Goal: Task Accomplishment & Management: Manage account settings

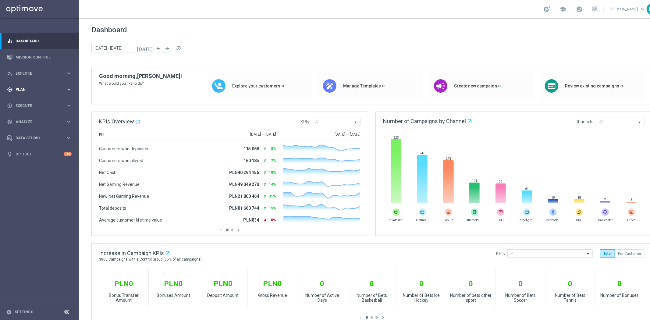
click at [40, 92] on div "gps_fixed Plan keyboard_arrow_right" at bounding box center [39, 89] width 79 height 16
click at [34, 102] on link "Target Groups" at bounding box center [40, 102] width 48 height 5
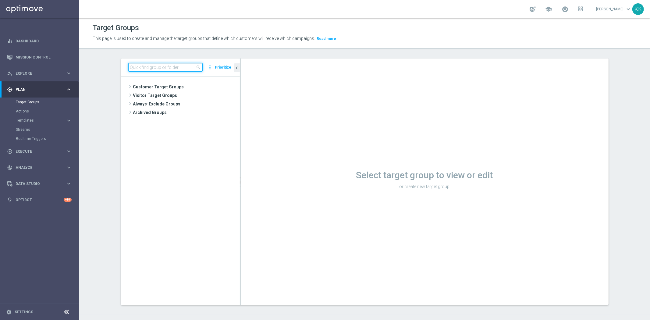
click at [175, 68] on input at bounding box center [165, 67] width 74 height 9
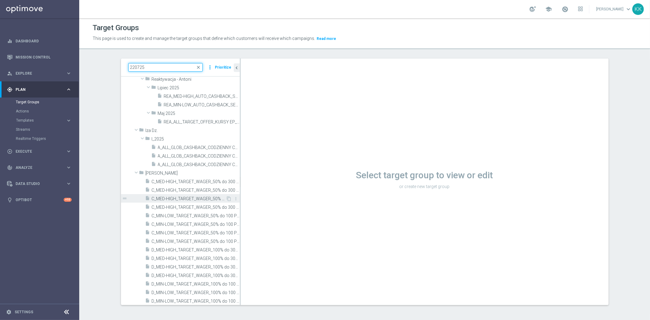
scroll to position [68, 0]
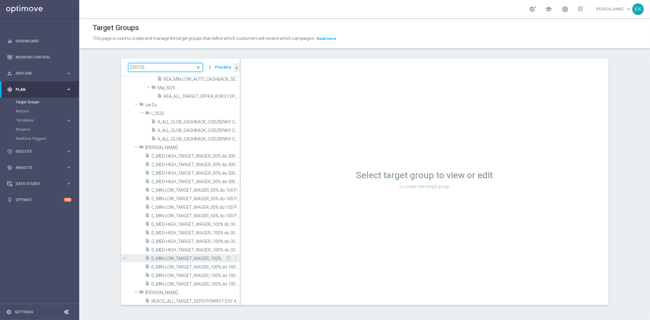
type input "220725"
drag, startPoint x: 179, startPoint y: 258, endPoint x: 172, endPoint y: 259, distance: 6.9
click at [179, 258] on span "D_MIN-LOW_TARGET_WAGER_100% do 100 PLN_220725" at bounding box center [189, 258] width 74 height 5
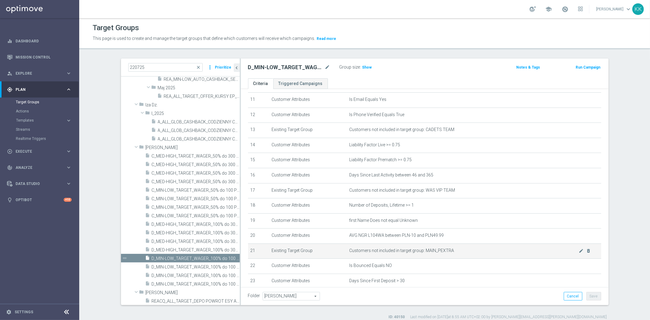
scroll to position [218, 0]
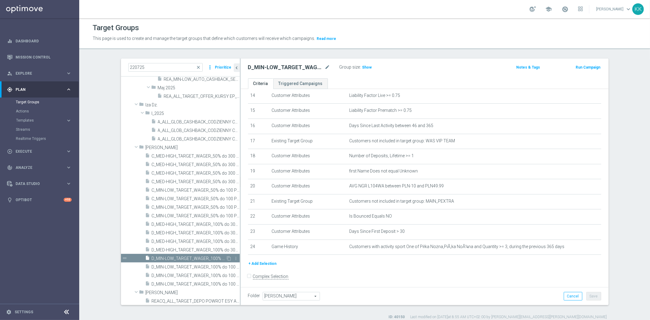
click at [205, 257] on span "D_MIN-LOW_TARGET_WAGER_100% do 100 PLN_220725" at bounding box center [189, 258] width 74 height 5
click at [227, 258] on icon "content_copy" at bounding box center [229, 258] width 5 height 5
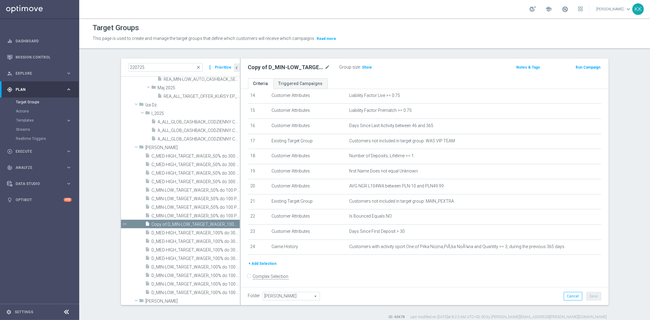
scroll to position [77, 0]
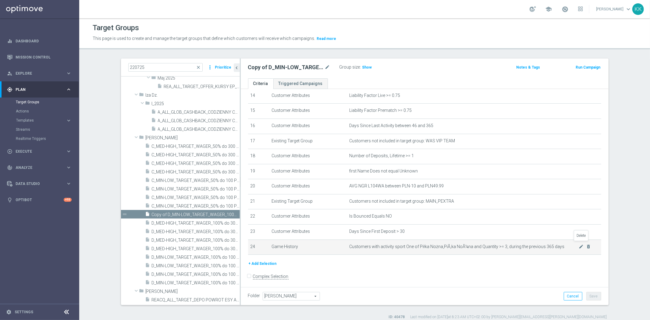
click at [584, 245] on td "Customers with activity sport One of Piłka Nożna,PiÅ‚ka NoÅ¼na and Quantity >= …" at bounding box center [474, 246] width 254 height 15
click at [586, 244] on icon "delete_forever" at bounding box center [588, 246] width 5 height 5
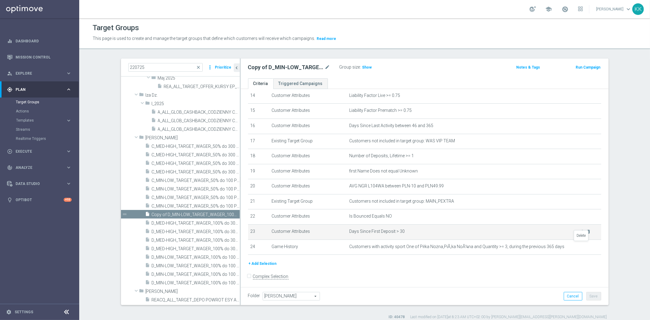
scroll to position [204, 0]
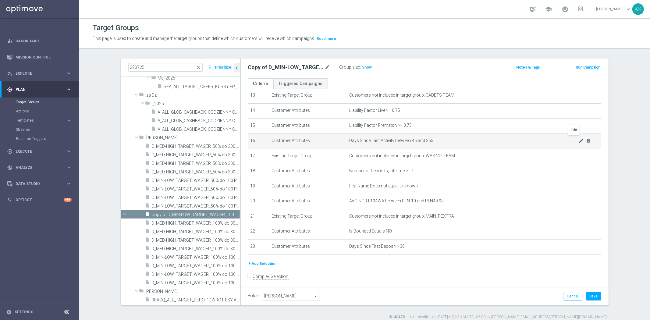
click at [579, 140] on icon "mode_edit" at bounding box center [581, 140] width 5 height 5
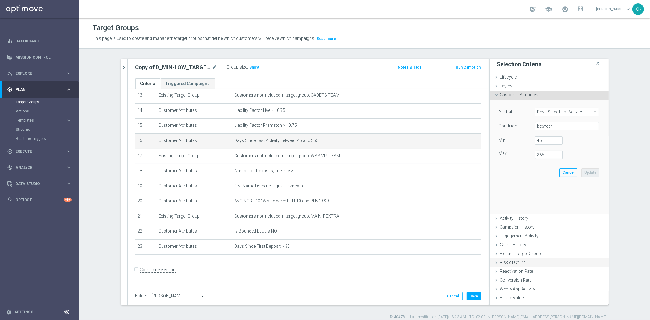
scroll to position [197, 0]
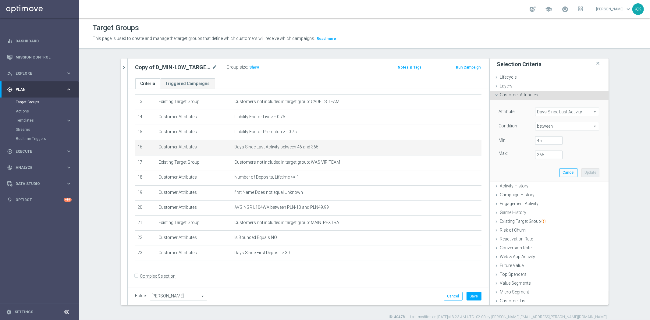
click at [543, 129] on span "between" at bounding box center [566, 126] width 63 height 8
click at [536, 172] on label ">=" at bounding box center [567, 175] width 64 height 8
type input ">="
click at [544, 142] on input "number" at bounding box center [548, 140] width 27 height 9
type input "46"
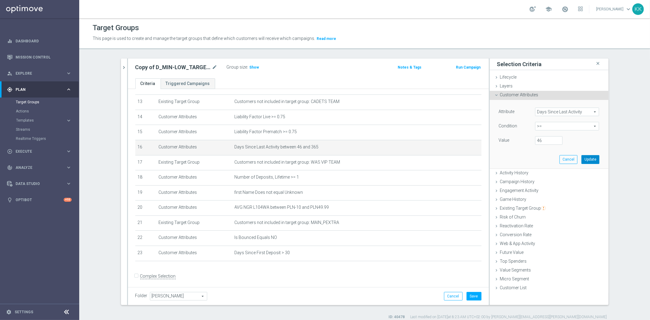
click at [585, 158] on button "Update" at bounding box center [590, 159] width 18 height 9
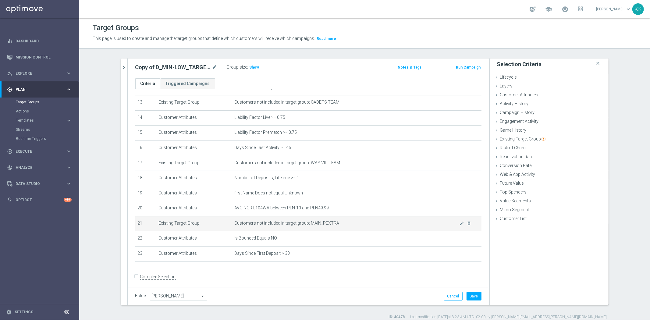
scroll to position [197, 0]
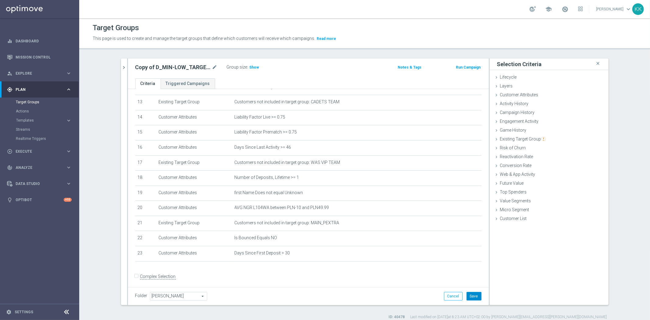
click at [472, 294] on button "Save" at bounding box center [473, 296] width 15 height 9
click at [214, 65] on icon "mode_edit" at bounding box center [214, 67] width 5 height 7
type input "D_MIN-LOW_TARGET_WAGER_50% do 100 PLN_120825"
click at [288, 51] on div "Target Groups This page is used to create and manage the target groups that def…" at bounding box center [364, 169] width 571 height 302
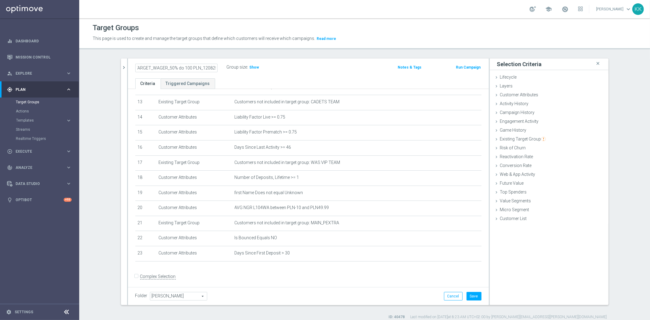
scroll to position [0, 0]
click at [477, 294] on button "Save" at bounding box center [473, 296] width 15 height 9
click at [252, 68] on span "Show" at bounding box center [255, 67] width 10 height 4
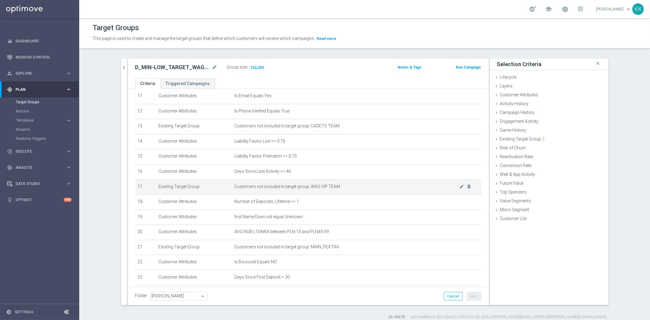
scroll to position [197, 0]
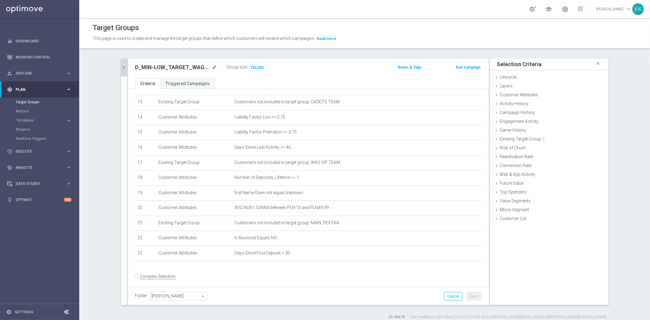
click at [122, 67] on icon "chevron_right" at bounding box center [124, 68] width 6 height 6
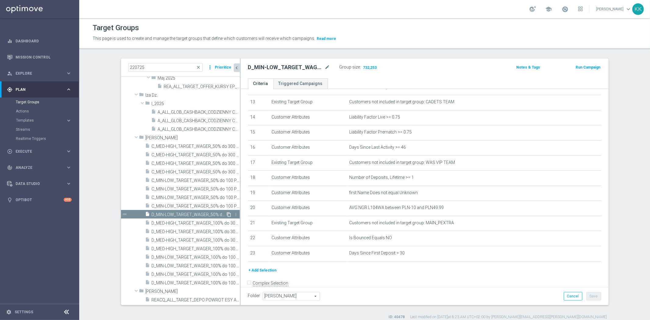
click at [227, 214] on icon "content_copy" at bounding box center [229, 214] width 5 height 5
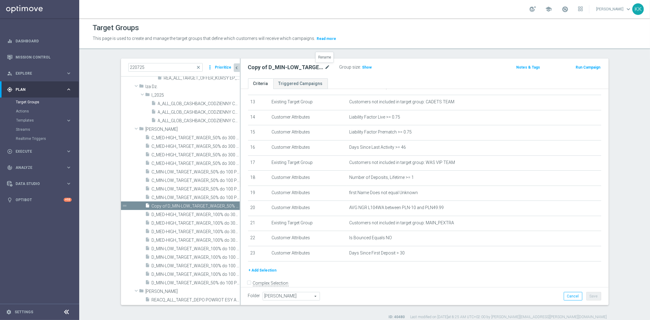
click at [326, 68] on icon "mode_edit" at bounding box center [327, 67] width 5 height 7
type input "D_MED_TARGET_WAGER_50% do 300 PLN_120825"
click at [398, 49] on div "Target Groups This page is used to create and manage the target groups that def…" at bounding box center [364, 169] width 571 height 302
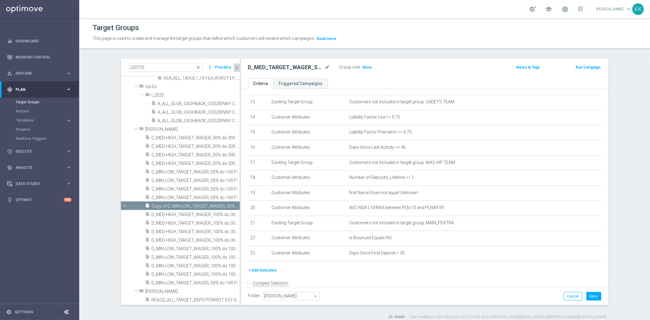
click at [400, 68] on div "D_MED_TARGET_WAGER_50% do 300 PLN_120825 mode_edit Group size : Show" at bounding box center [364, 67] width 242 height 9
click at [579, 205] on icon "mode_edit" at bounding box center [581, 207] width 5 height 5
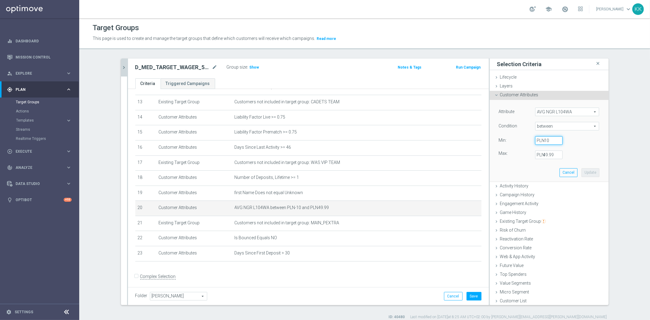
click at [547, 137] on input "-10" at bounding box center [548, 140] width 27 height 9
type input "-1"
type input "-50"
click at [540, 154] on label "PLN" at bounding box center [540, 154] width 6 height 5
click at [540, 154] on input "49.99" at bounding box center [548, 155] width 27 height 9
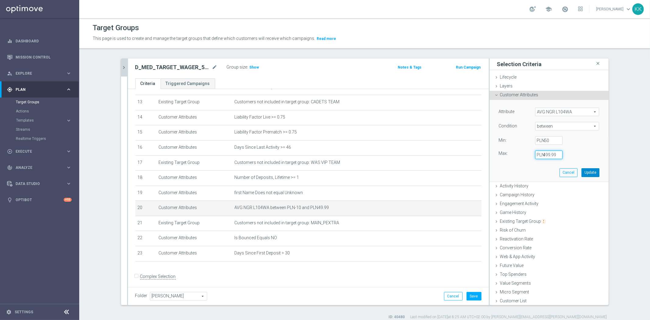
type input "499.99"
click at [589, 170] on button "Update" at bounding box center [590, 172] width 18 height 9
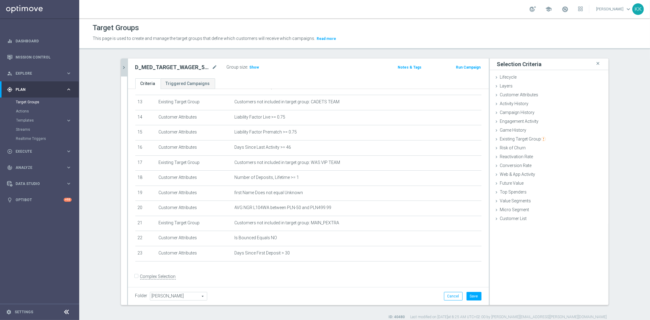
click at [471, 301] on div "Folder Kasia K. Kasia K. arrow_drop_down search Cancel Save Saving..." at bounding box center [308, 296] width 361 height 18
click at [471, 300] on div "Folder Kasia K. Kasia K. arrow_drop_down search Cancel Save Saving..." at bounding box center [308, 296] width 361 height 18
click at [471, 293] on button "Save" at bounding box center [473, 296] width 15 height 9
click at [249, 69] on h3 "Show" at bounding box center [254, 67] width 11 height 7
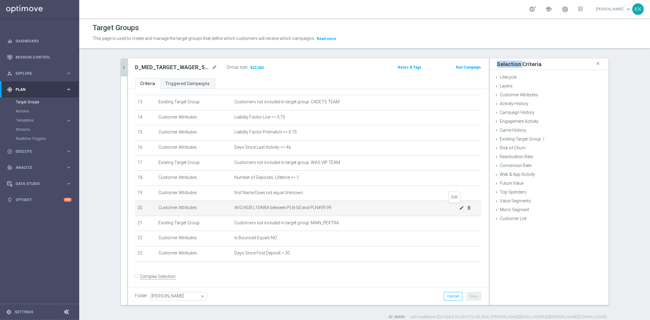
click at [459, 205] on icon "mode_edit" at bounding box center [461, 207] width 5 height 5
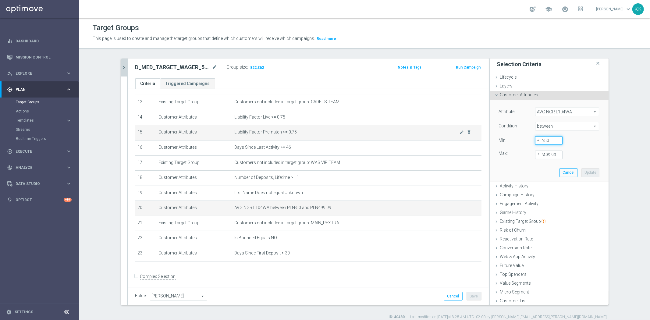
drag, startPoint x: 548, startPoint y: 139, endPoint x: 437, endPoint y: 136, distance: 110.6
click at [437, 136] on as-split "220725 close more_vert Prioritize Customer Target Groups library_add create_new…" at bounding box center [364, 181] width 487 height 246
type input "50"
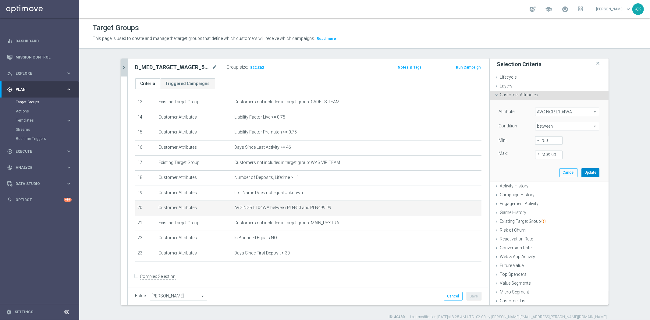
click at [585, 172] on button "Update" at bounding box center [590, 172] width 18 height 9
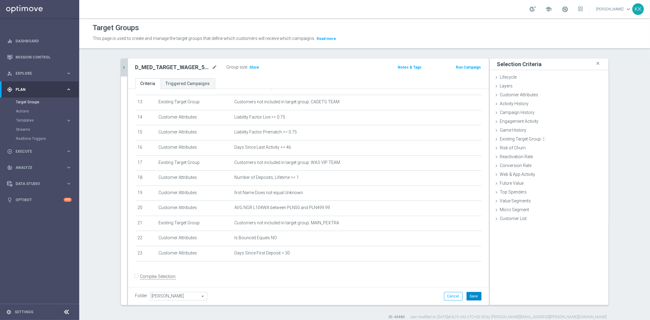
click at [468, 294] on button "Save" at bounding box center [473, 296] width 15 height 9
click at [252, 68] on span "Show" at bounding box center [255, 67] width 10 height 4
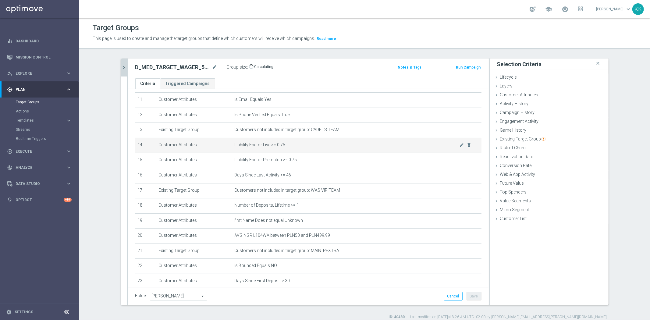
scroll to position [197, 0]
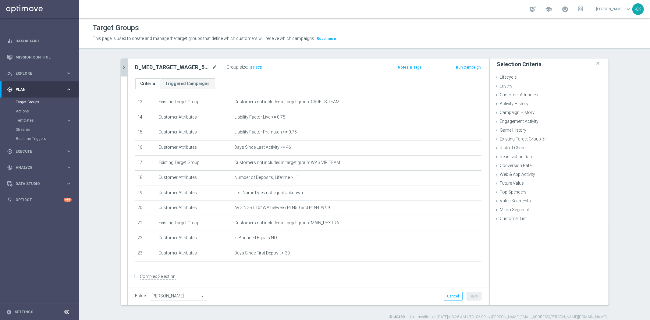
click at [121, 68] on icon "chevron_right" at bounding box center [124, 68] width 6 height 6
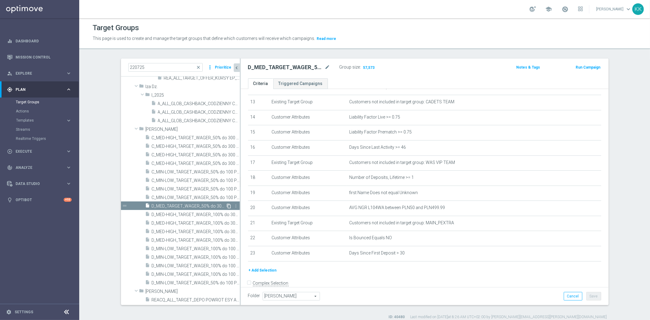
click at [227, 206] on icon "content_copy" at bounding box center [229, 206] width 5 height 5
click at [202, 207] on span "D_MED_TARGET_WAGER_50% do 300 PLN_120825" at bounding box center [189, 206] width 74 height 5
click at [227, 205] on icon "content_copy" at bounding box center [229, 206] width 5 height 5
click at [200, 205] on span "D_MED_TARGET_WAGER_50% do 300 PLN_120825" at bounding box center [189, 206] width 74 height 5
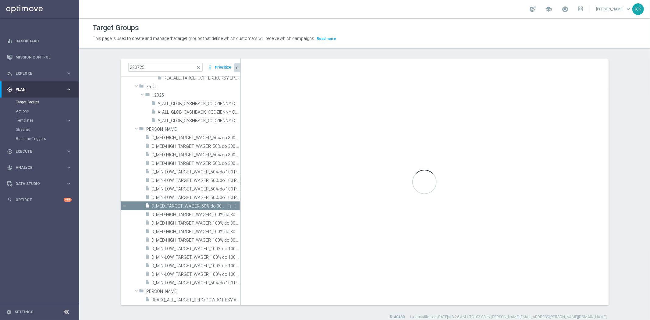
click at [200, 205] on span "D_MED_TARGET_WAGER_50% do 300 PLN_120825" at bounding box center [189, 206] width 74 height 5
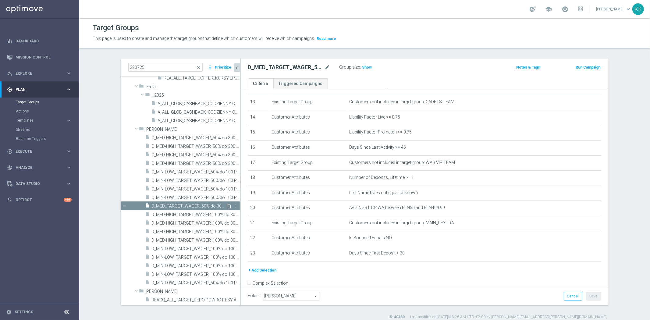
click at [227, 205] on icon "content_copy" at bounding box center [229, 206] width 5 height 5
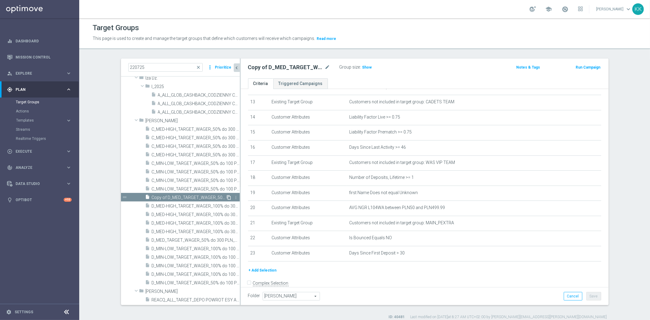
click at [227, 196] on icon "content_copy" at bounding box center [229, 197] width 5 height 5
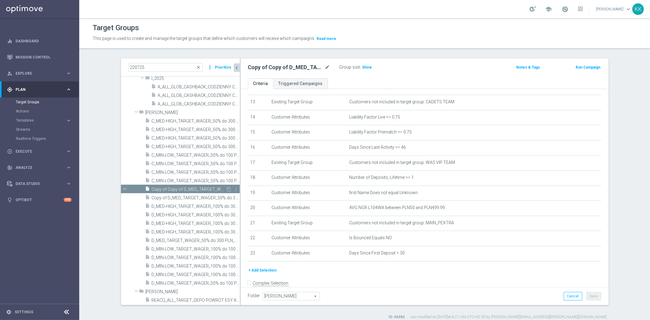
click at [228, 186] on div "drag_handle" at bounding box center [180, 189] width 119 height 9
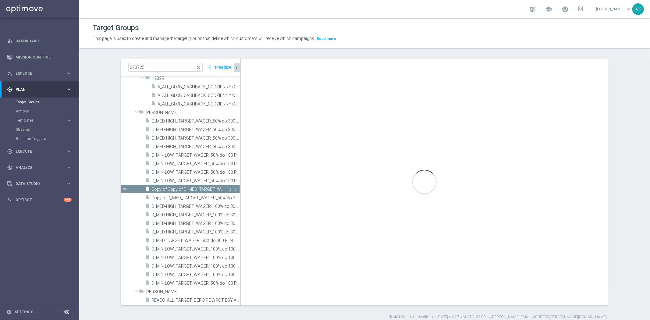
click at [234, 188] on icon "more_vert" at bounding box center [236, 189] width 5 height 5
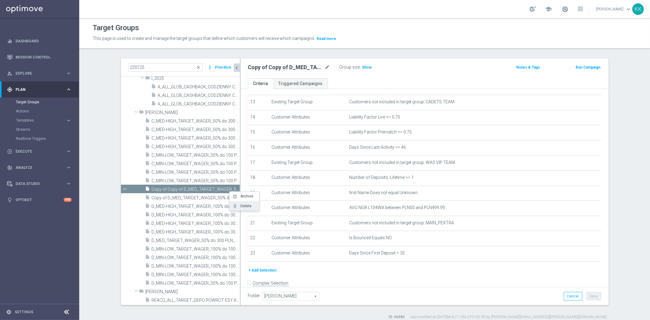
click at [236, 204] on icon "delete" at bounding box center [234, 206] width 5 height 5
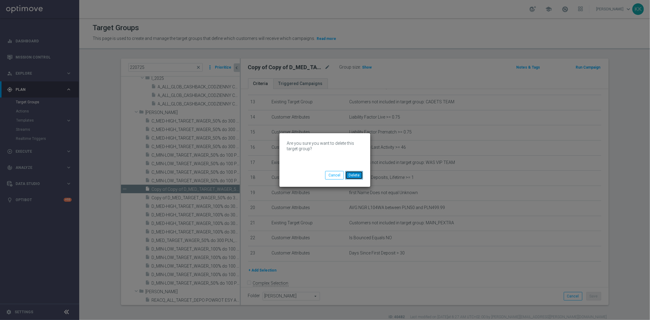
click at [357, 178] on button "Delete" at bounding box center [354, 175] width 18 height 9
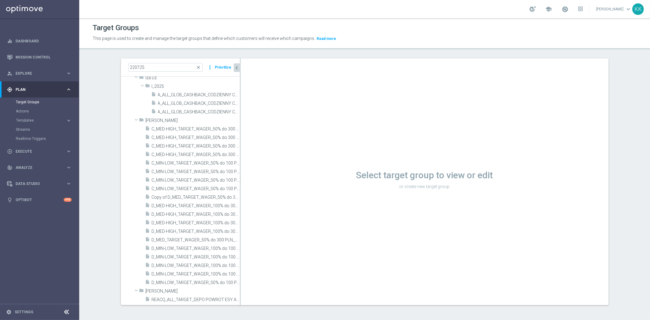
scroll to position [94, 0]
click at [189, 196] on span "Copy of D_MED_TARGET_WAGER_50% do 300 PLN_120825" at bounding box center [189, 197] width 74 height 5
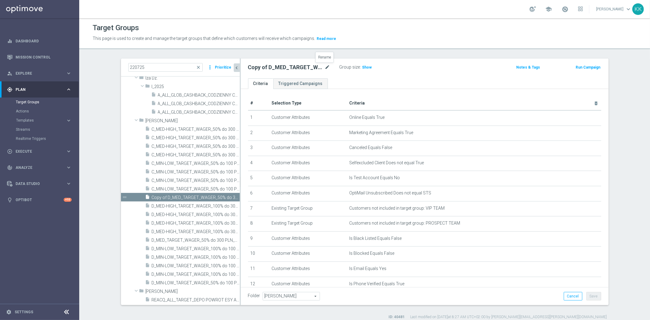
click at [325, 69] on icon "mode_edit" at bounding box center [327, 67] width 5 height 7
type input "D_HIGH_TARGET_WAGER_100% do 500 PLN_120825"
drag, startPoint x: 443, startPoint y: 94, endPoint x: 441, endPoint y: 97, distance: 4.1
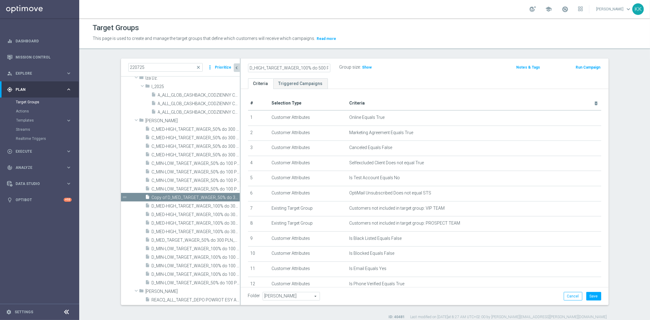
click at [442, 95] on div "# Selection Type Criteria delete_forever 1 Customer Attributes Online Equals Tr…" at bounding box center [425, 293] width 368 height 408
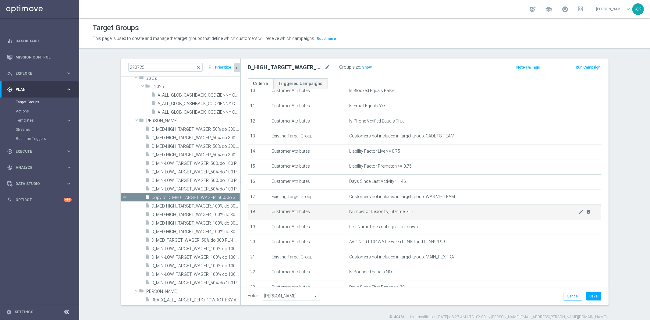
scroll to position [204, 0]
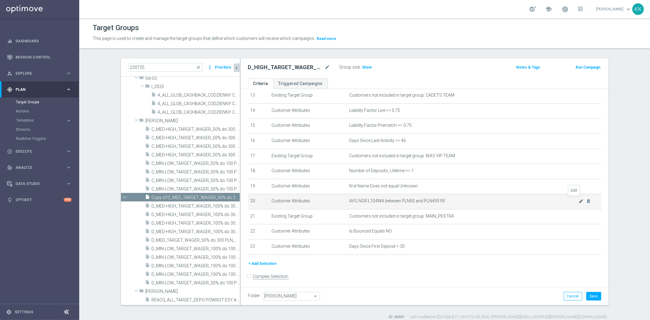
click at [579, 199] on icon "mode_edit" at bounding box center [581, 201] width 5 height 5
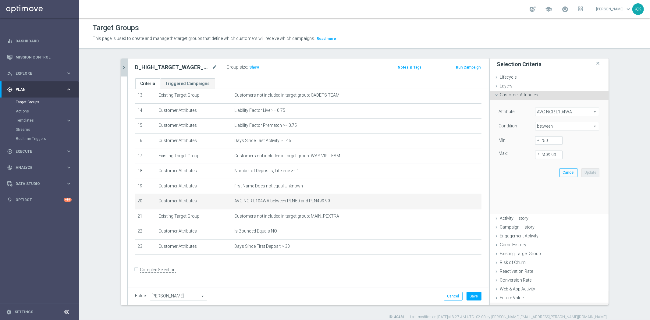
scroll to position [197, 0]
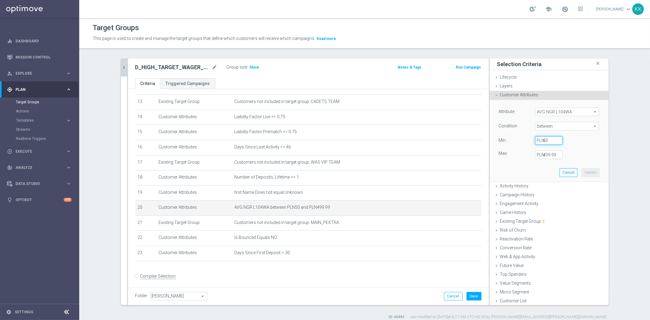
click at [544, 139] on input "50" at bounding box center [548, 140] width 27 height 9
type input "500"
click at [538, 152] on label "PLN" at bounding box center [540, 154] width 6 height 5
click at [538, 152] on input "499.99" at bounding box center [548, 155] width 27 height 9
click at [540, 154] on label "PLN" at bounding box center [540, 154] width 6 height 5
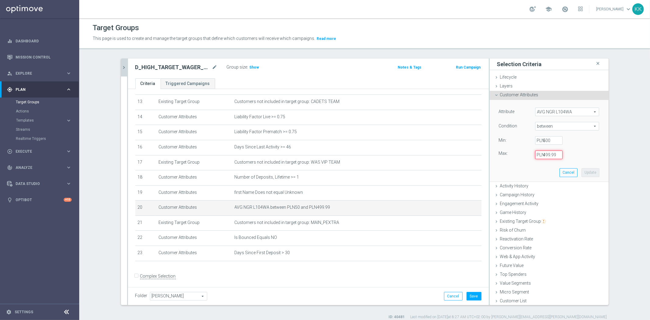
click at [540, 154] on input "499.99" at bounding box center [548, 155] width 27 height 9
click at [543, 154] on input "499.99" at bounding box center [548, 155] width 27 height 9
type input "2499.99"
click at [587, 175] on button "Update" at bounding box center [590, 172] width 18 height 9
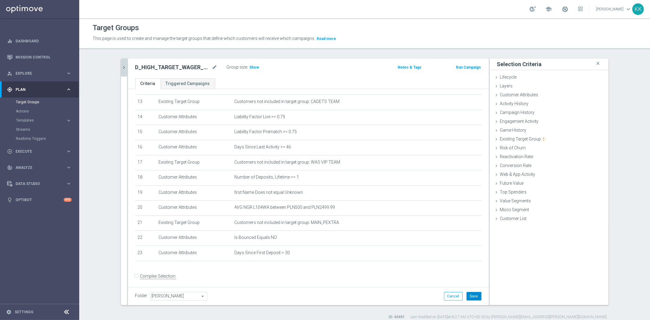
click at [469, 293] on button "Save" at bounding box center [473, 296] width 15 height 9
click at [246, 62] on div "D_HIGH_TARGET_WAGER_100% do 500 PLN_120825 mode_edit Group size : Show Notes & …" at bounding box center [308, 68] width 361 height 20
click at [249, 64] on h3 "Show" at bounding box center [254, 67] width 11 height 7
